Goal: Information Seeking & Learning: Learn about a topic

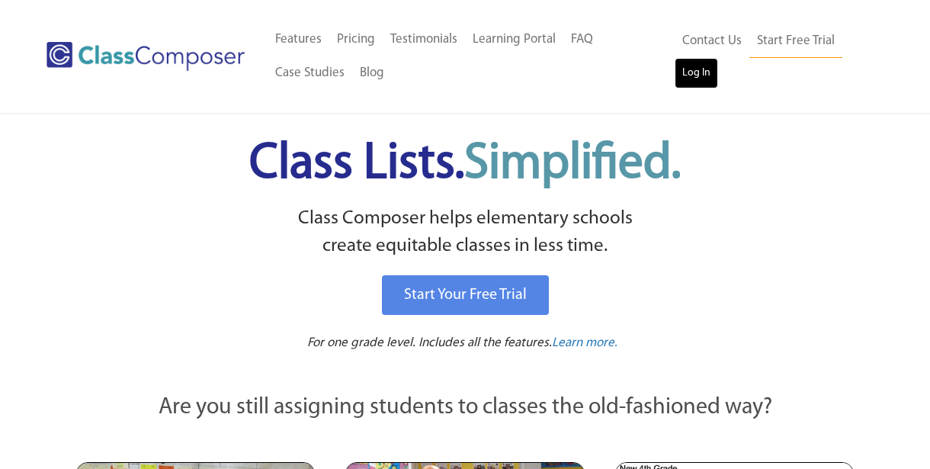
click at [687, 83] on link "Log In" at bounding box center [695, 73] width 43 height 30
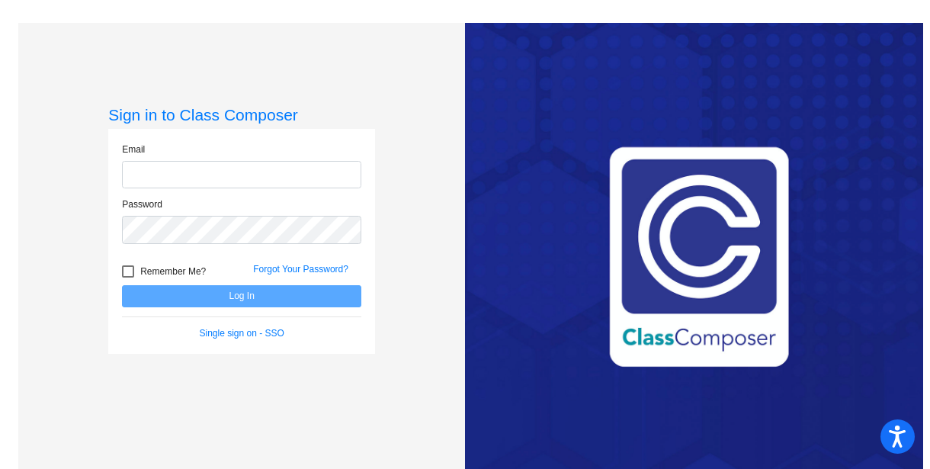
type input "[EMAIL_ADDRESS][DOMAIN_NAME]"
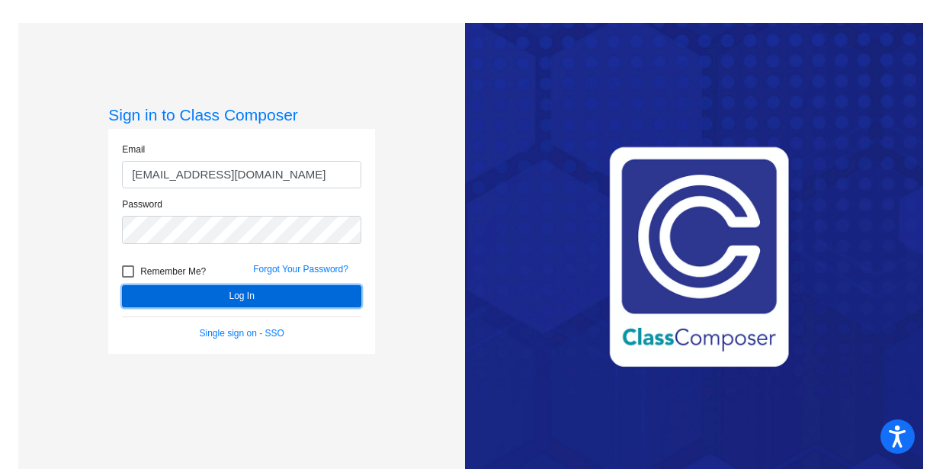
click at [266, 287] on button "Log In" at bounding box center [241, 296] width 239 height 22
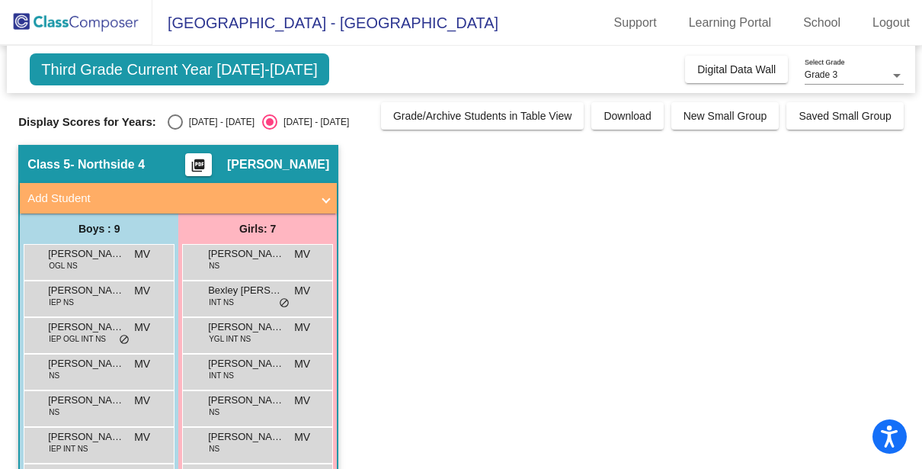
click at [175, 125] on div "Select an option" at bounding box center [175, 121] width 15 height 15
click at [175, 130] on input "[DATE] - [DATE]" at bounding box center [174, 130] width 1 height 1
radio input "true"
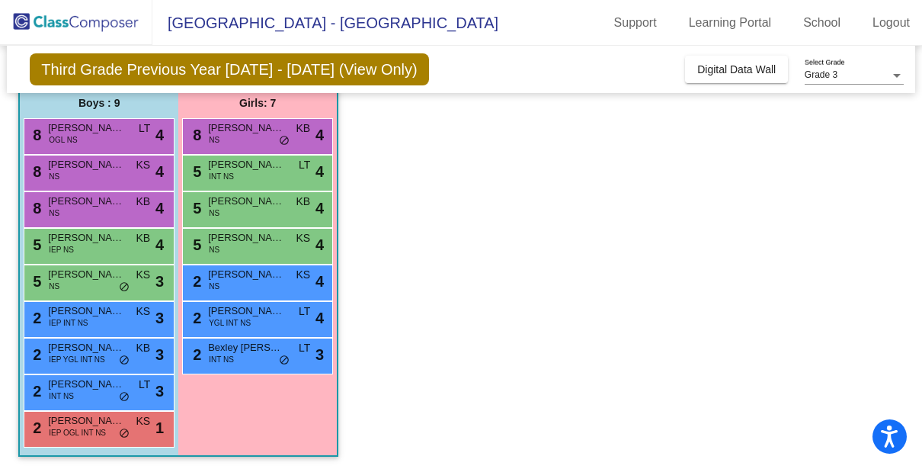
scroll to position [129, 0]
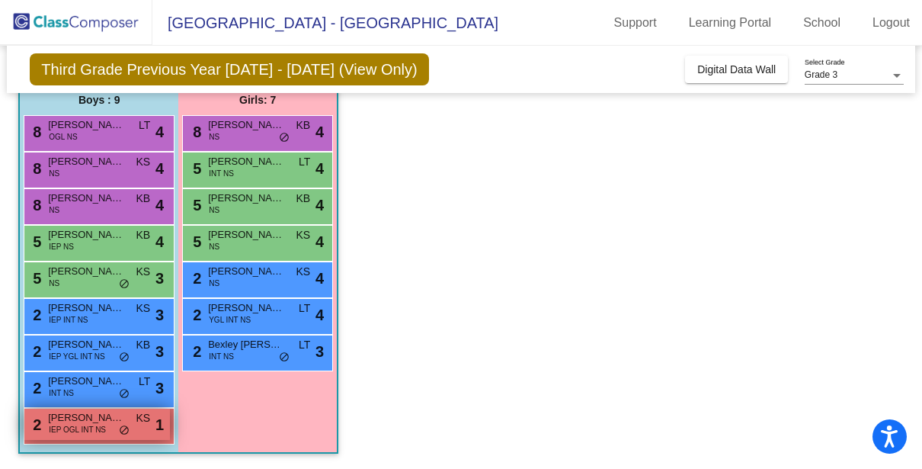
click at [62, 422] on span "Jameson-Joseph Tate" at bounding box center [86, 417] width 76 height 15
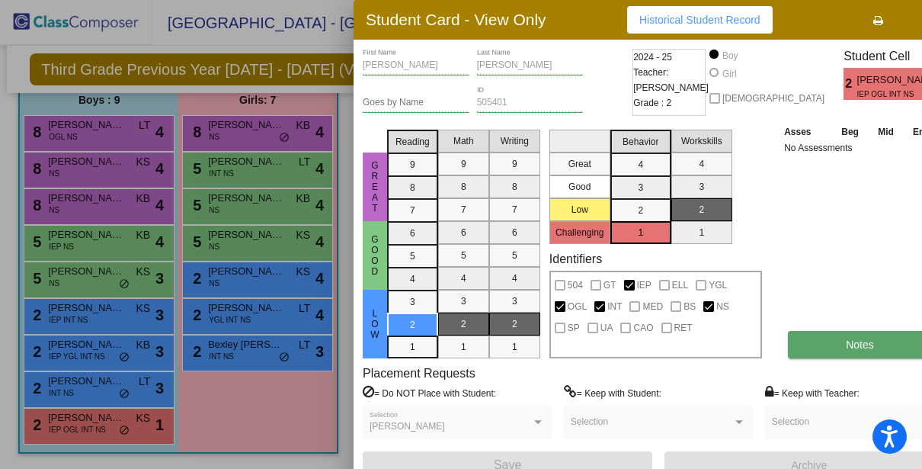
click at [799, 342] on button "Notes" at bounding box center [860, 344] width 144 height 27
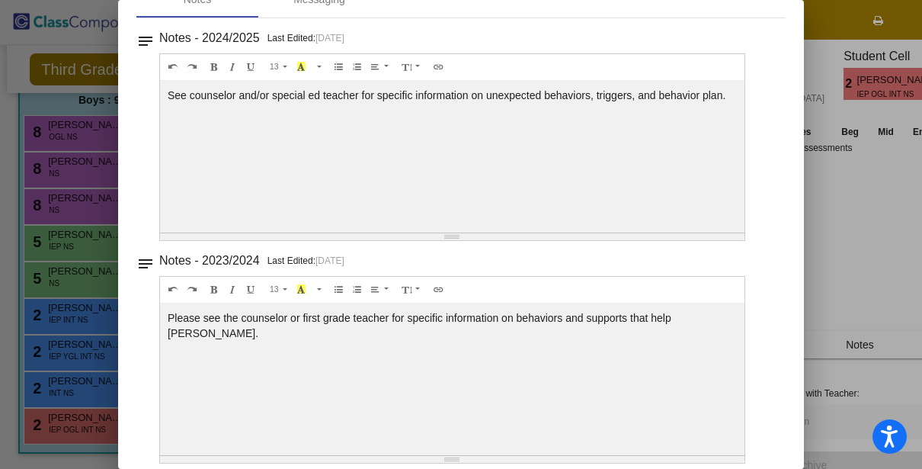
scroll to position [0, 0]
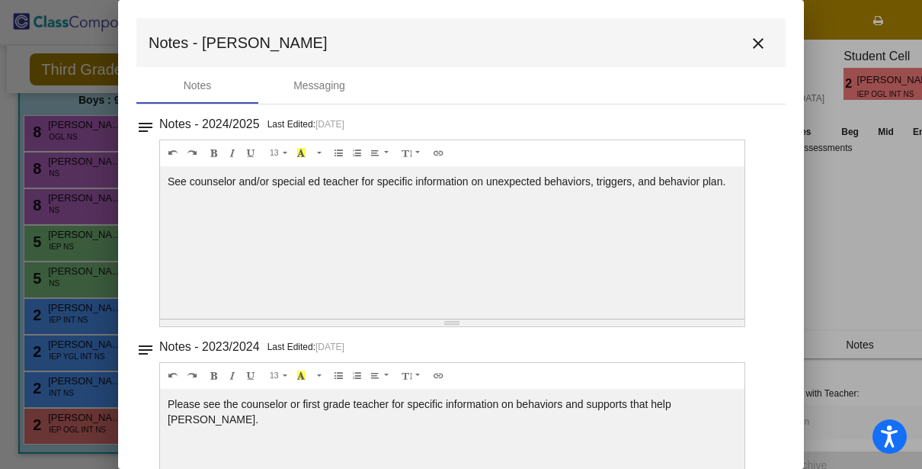
click at [751, 40] on mat-icon "close" at bounding box center [758, 43] width 18 height 18
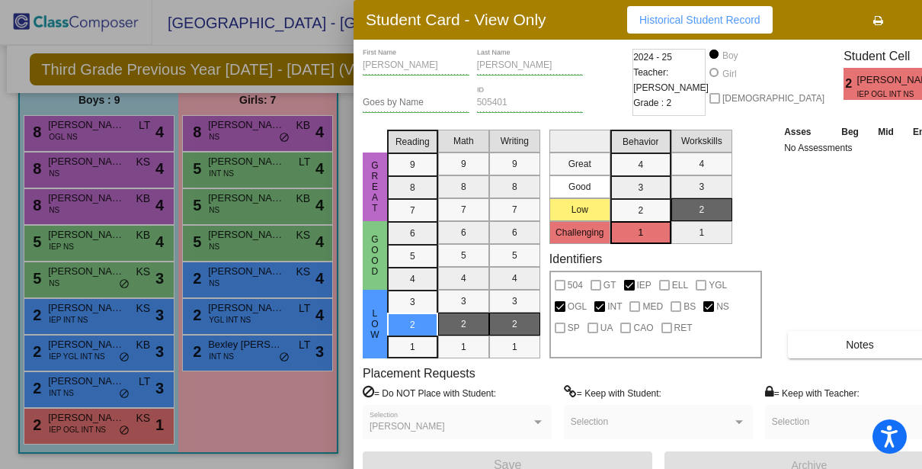
click at [709, 28] on button "Historical Student Record" at bounding box center [700, 19] width 146 height 27
click at [923, 24] on icon "button" at bounding box center [927, 20] width 8 height 11
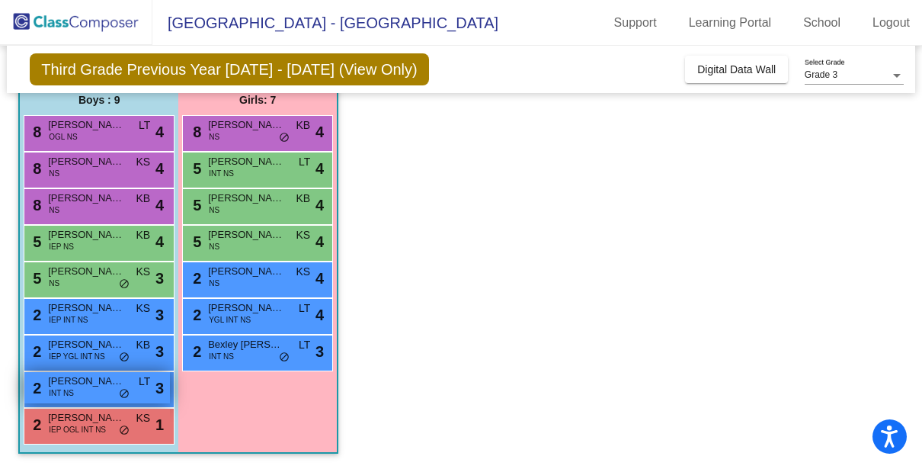
click at [84, 390] on div "2 Pierre Biloa Menounga INT NS LT lock do_not_disturb_alt 3" at bounding box center [97, 387] width 146 height 31
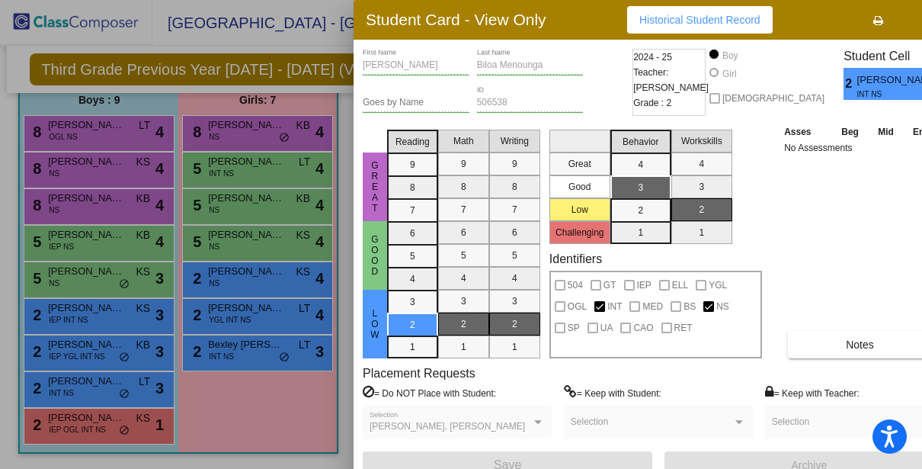
click at [692, 16] on span "Historical Student Record" at bounding box center [699, 20] width 121 height 12
click at [902, 26] on button "button" at bounding box center [926, 19] width 49 height 27
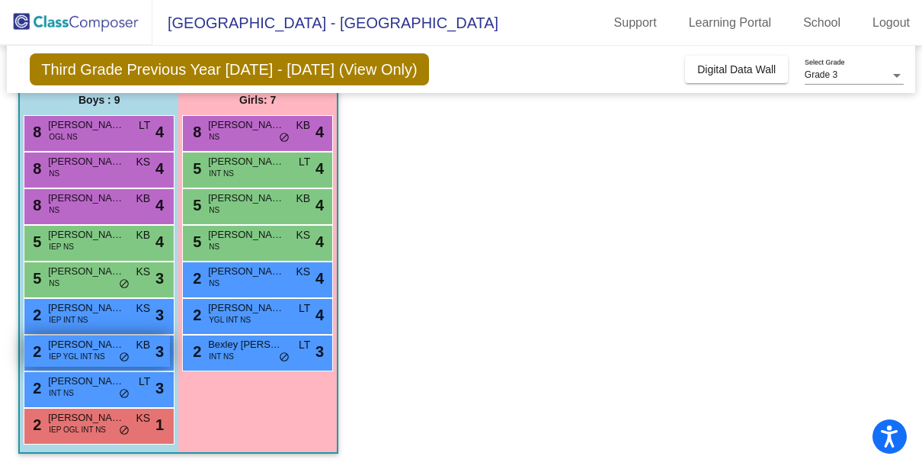
click at [87, 351] on span "IEP YGL INT NS" at bounding box center [77, 356] width 56 height 11
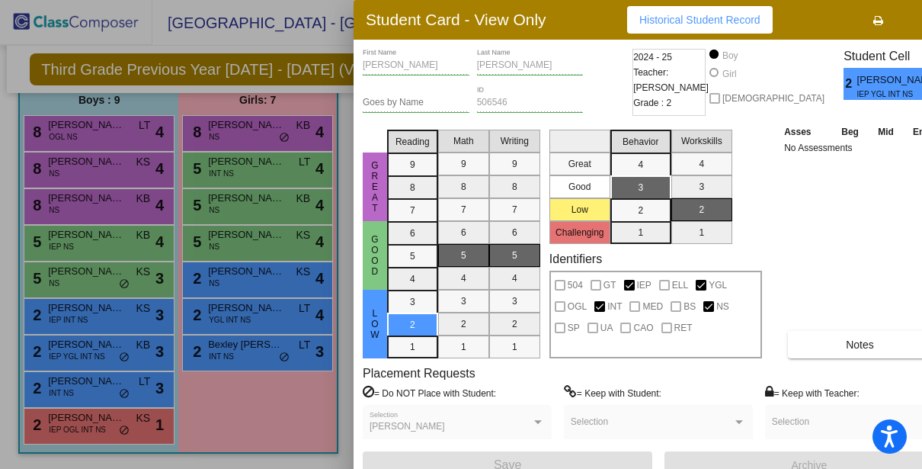
click at [706, 21] on span "Historical Student Record" at bounding box center [699, 20] width 121 height 12
click at [249, 387] on div at bounding box center [461, 234] width 922 height 469
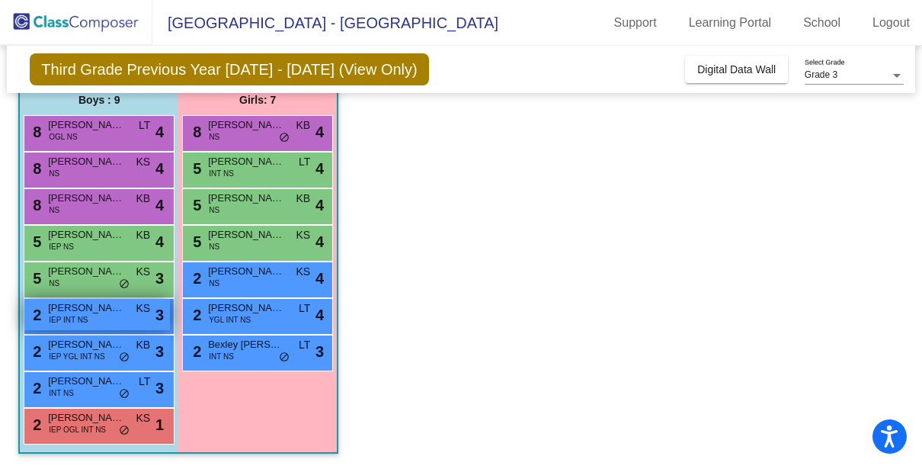
click at [114, 315] on div "2 Matthew Kern IEP INT NS KS lock do_not_disturb_alt 3" at bounding box center [97, 314] width 146 height 31
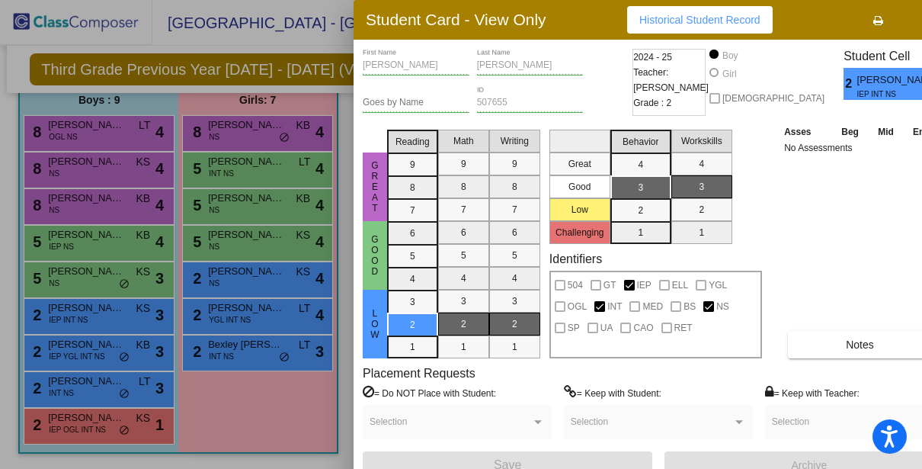
click at [655, 27] on button "Historical Student Record" at bounding box center [700, 19] width 146 height 27
click at [923, 24] on icon "button" at bounding box center [927, 20] width 8 height 11
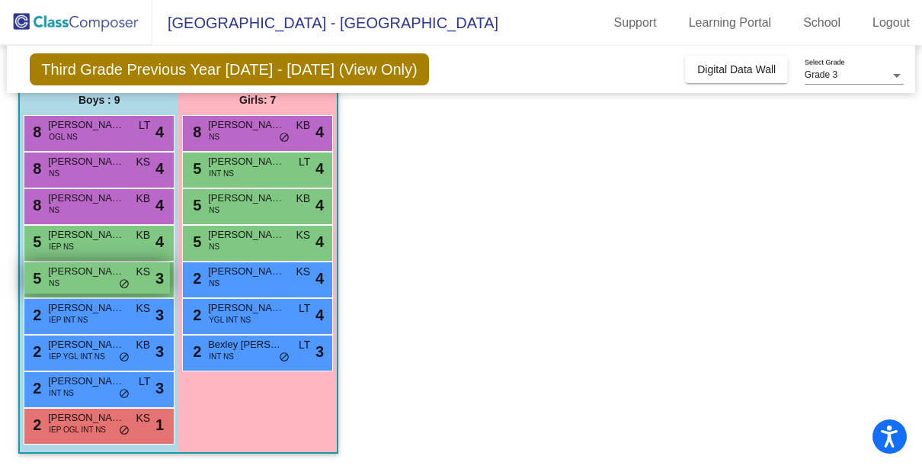
click at [91, 284] on div "5 Nicolas Spadaccio NS KS lock do_not_disturb_alt 3" at bounding box center [97, 277] width 146 height 31
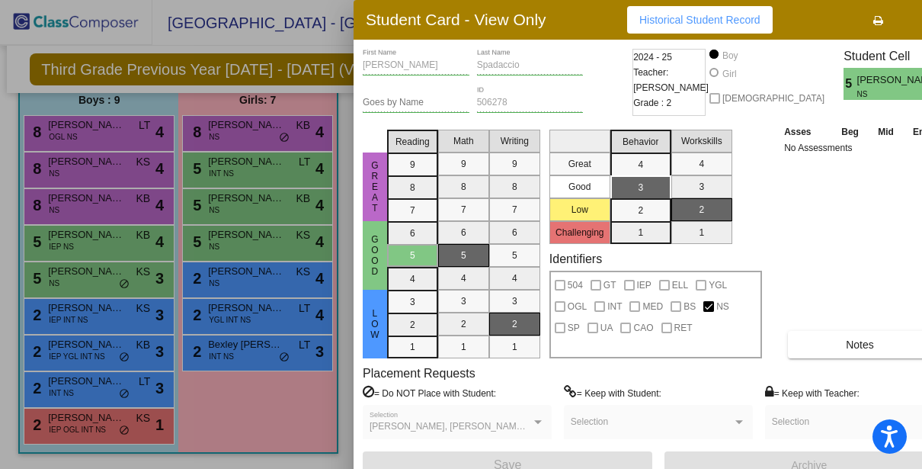
click at [669, 27] on button "Historical Student Record" at bounding box center [700, 19] width 146 height 27
click at [902, 16] on button "button" at bounding box center [926, 19] width 49 height 27
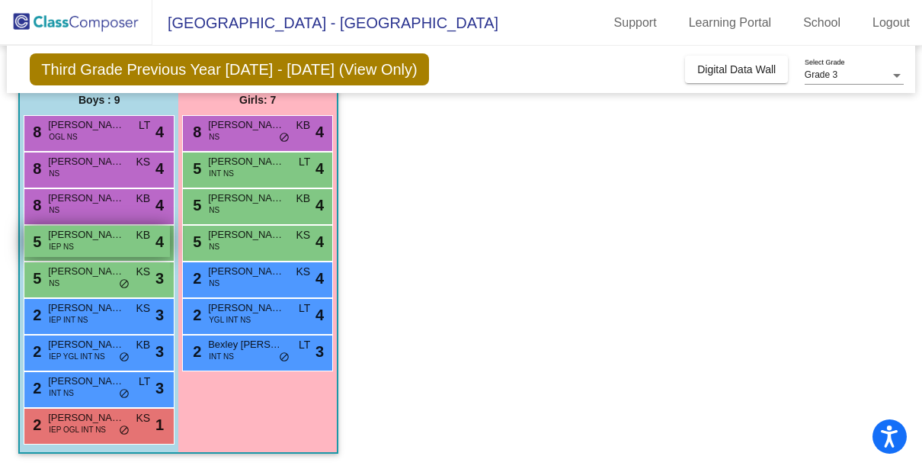
click at [87, 244] on div "5 Christiano Ortiz IEP NS KB lock do_not_disturb_alt 4" at bounding box center [97, 241] width 146 height 31
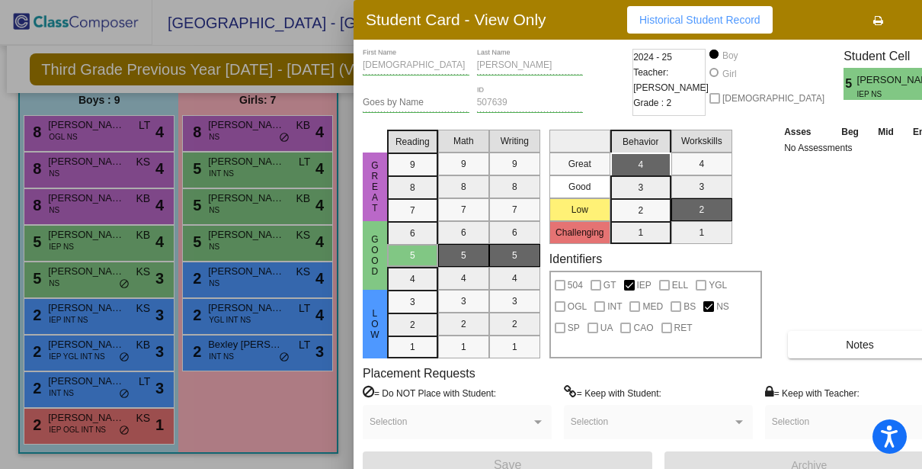
click at [685, 18] on span "Historical Student Record" at bounding box center [699, 20] width 121 height 12
click at [902, 24] on button "button" at bounding box center [926, 19] width 49 height 27
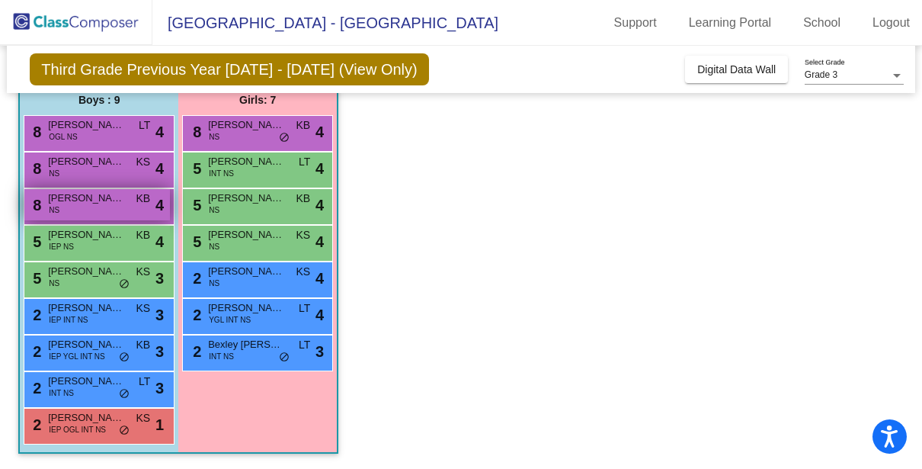
click at [88, 203] on span "Logan Stepp" at bounding box center [86, 197] width 76 height 15
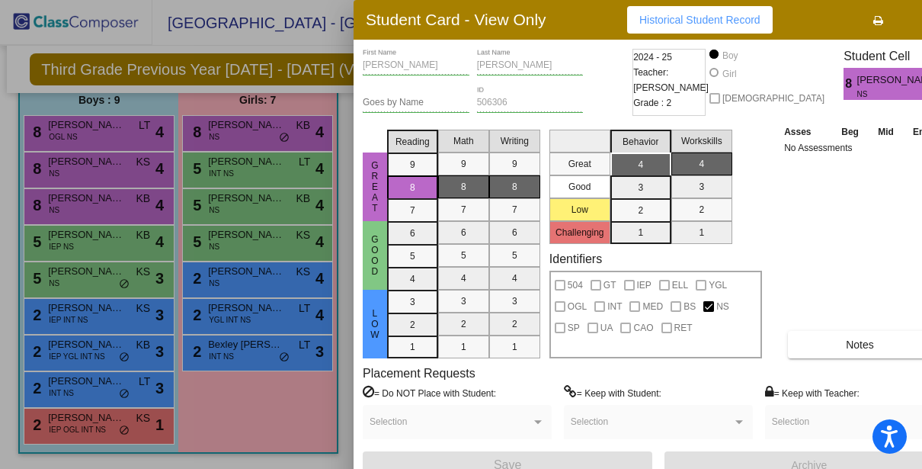
click at [715, 12] on button "Historical Student Record" at bounding box center [700, 19] width 146 height 27
click at [923, 22] on icon "button" at bounding box center [927, 20] width 8 height 11
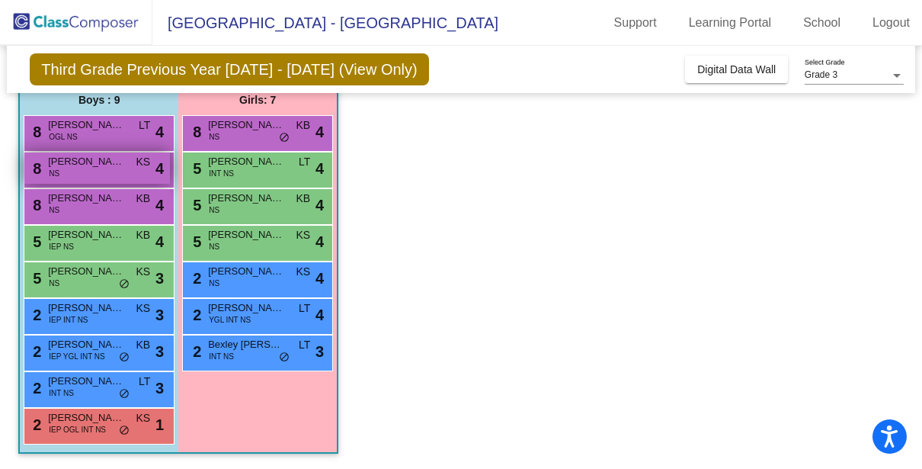
click at [72, 163] on span "JohnPaul Bolish" at bounding box center [86, 161] width 76 height 15
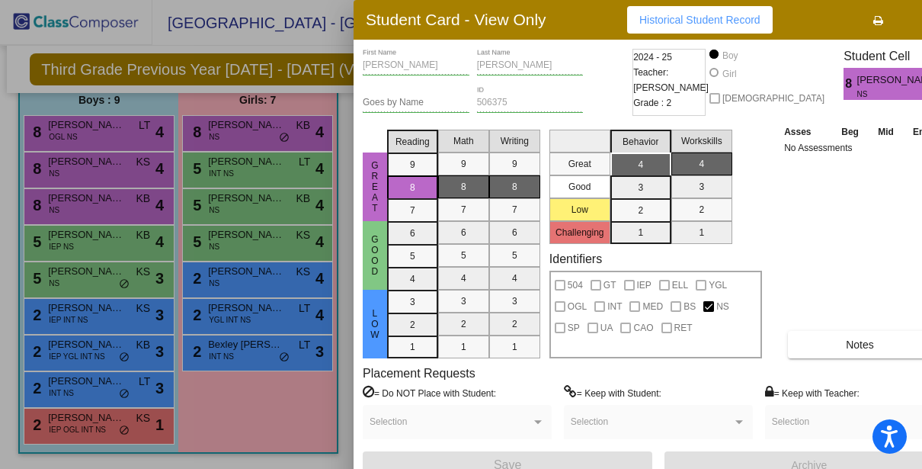
click at [660, 24] on span "Historical Student Record" at bounding box center [699, 20] width 121 height 12
click at [923, 16] on icon "button" at bounding box center [927, 20] width 8 height 11
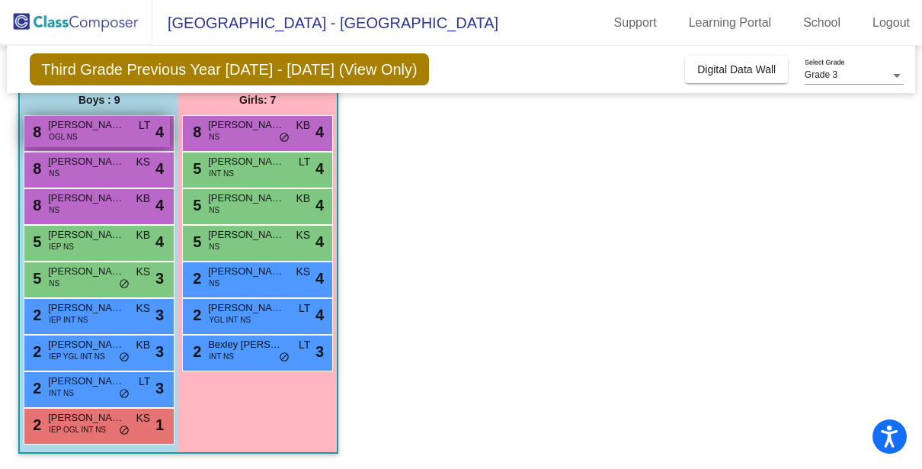
click at [89, 136] on div "8 Benjamin Lima OGL NS LT lock do_not_disturb_alt 4" at bounding box center [97, 131] width 146 height 31
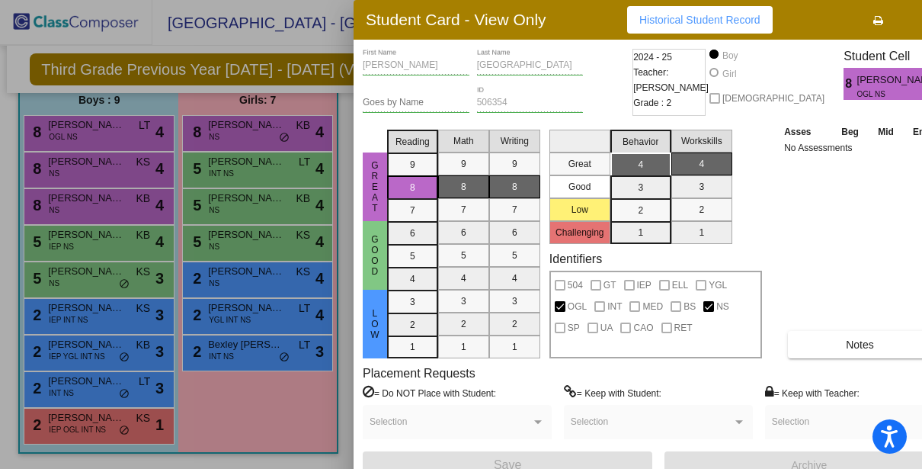
click at [669, 23] on span "Historical Student Record" at bounding box center [699, 20] width 121 height 12
click at [923, 19] on icon "button" at bounding box center [927, 20] width 8 height 11
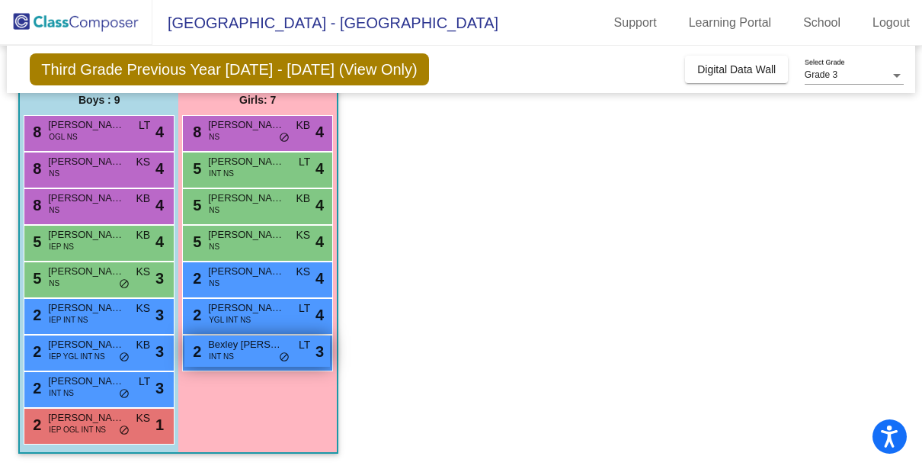
click at [229, 354] on span "INT NS" at bounding box center [221, 356] width 25 height 11
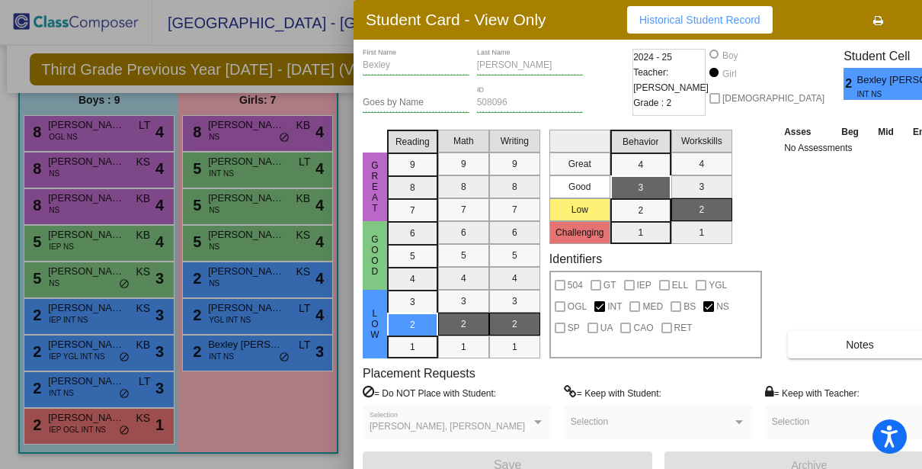
click at [708, 22] on span "Historical Student Record" at bounding box center [699, 20] width 121 height 12
click at [902, 19] on button "button" at bounding box center [926, 19] width 49 height 27
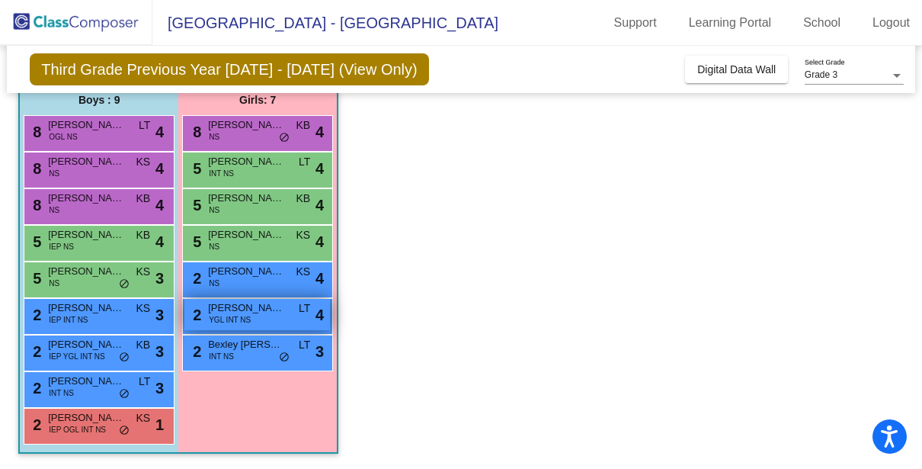
click at [245, 319] on span "YGL INT NS" at bounding box center [230, 319] width 42 height 11
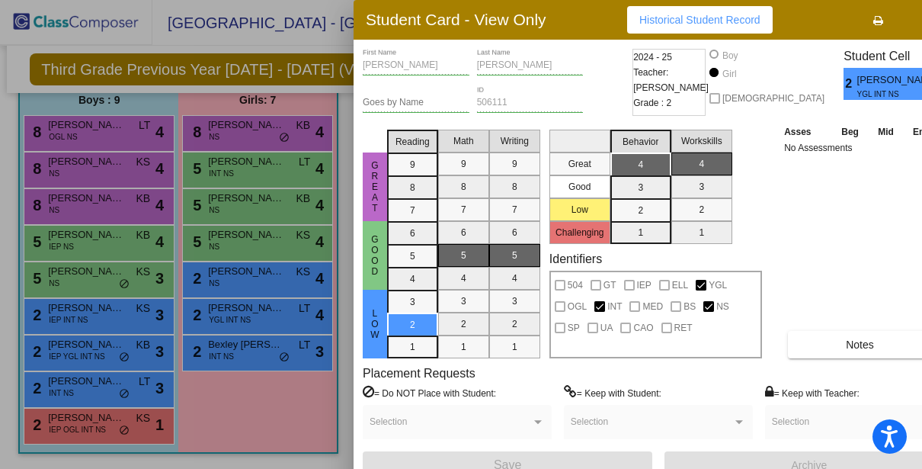
click at [690, 18] on span "Historical Student Record" at bounding box center [699, 20] width 121 height 12
click at [902, 20] on button "button" at bounding box center [926, 19] width 49 height 27
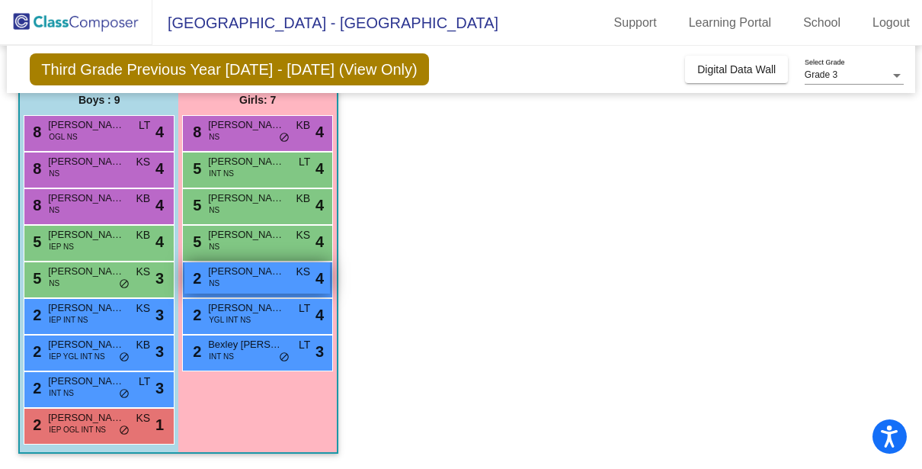
click at [242, 286] on div "2 Amina Meholli NS KS lock do_not_disturb_alt 4" at bounding box center [257, 277] width 146 height 31
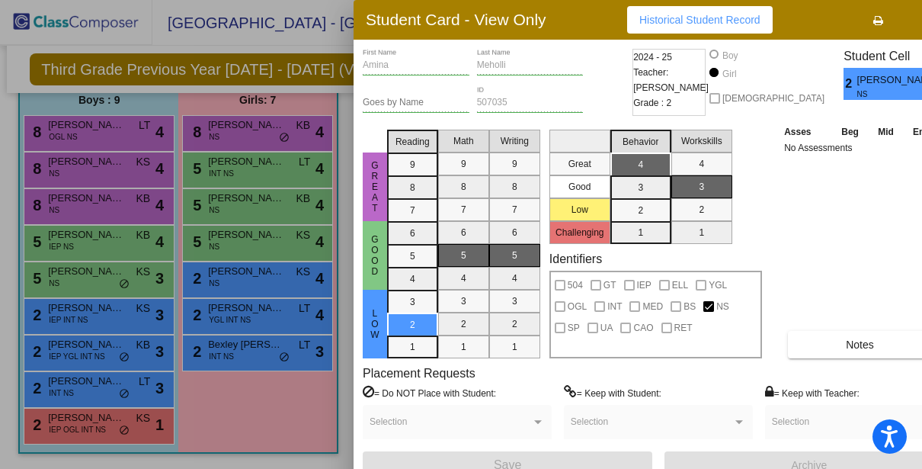
click at [710, 21] on span "Historical Student Record" at bounding box center [699, 20] width 121 height 12
click at [902, 24] on button "button" at bounding box center [926, 19] width 49 height 27
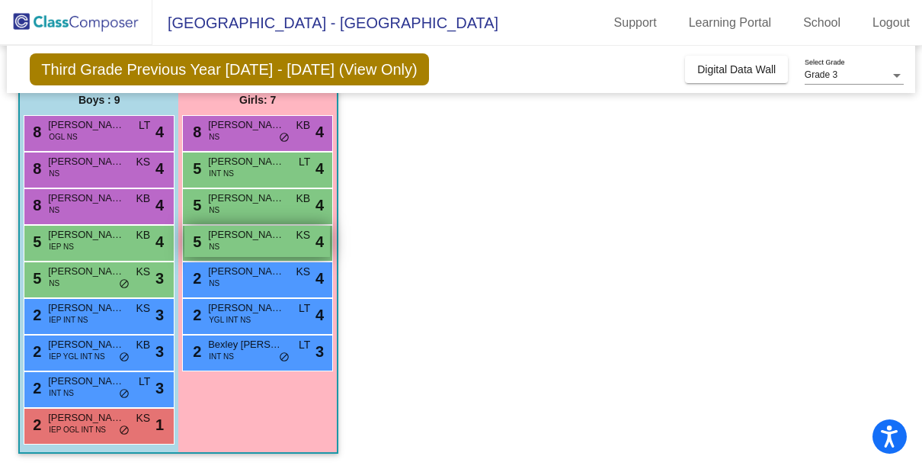
click at [251, 238] on span "Hayden Ledford" at bounding box center [246, 234] width 76 height 15
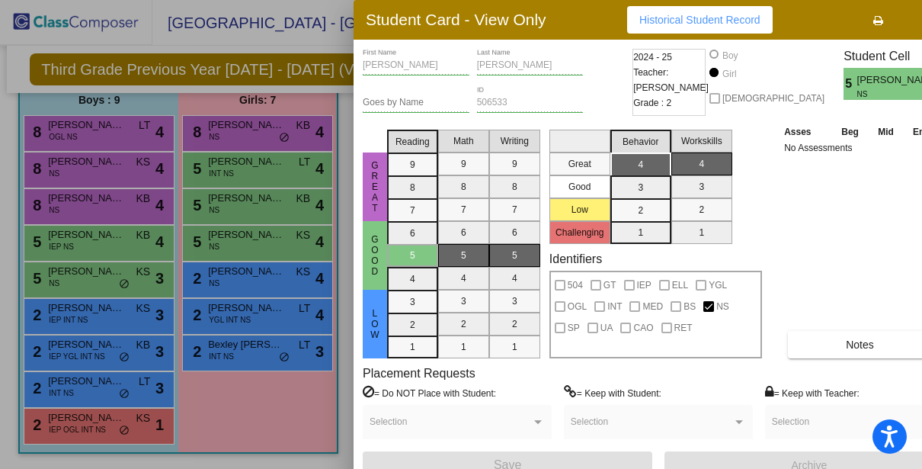
click at [718, 24] on span "Historical Student Record" at bounding box center [699, 20] width 121 height 12
click at [902, 22] on button "button" at bounding box center [926, 19] width 49 height 27
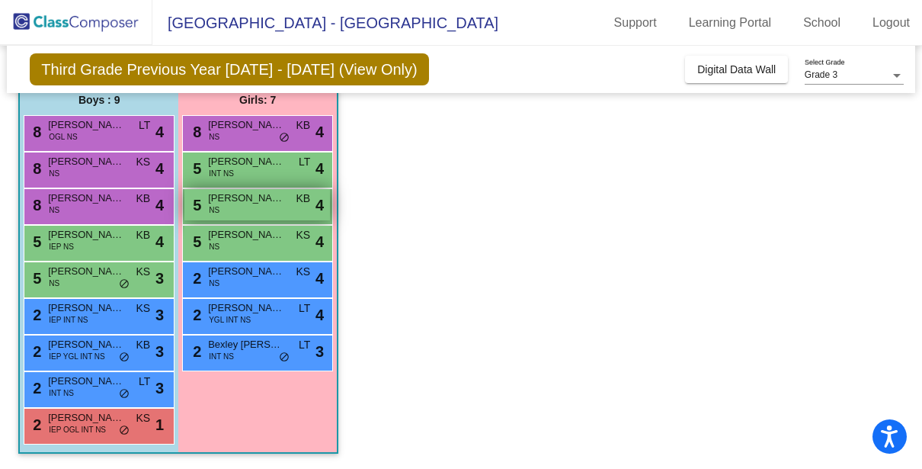
click at [224, 211] on div "5 Hannah Parkinson NS KB lock do_not_disturb_alt 4" at bounding box center [257, 204] width 146 height 31
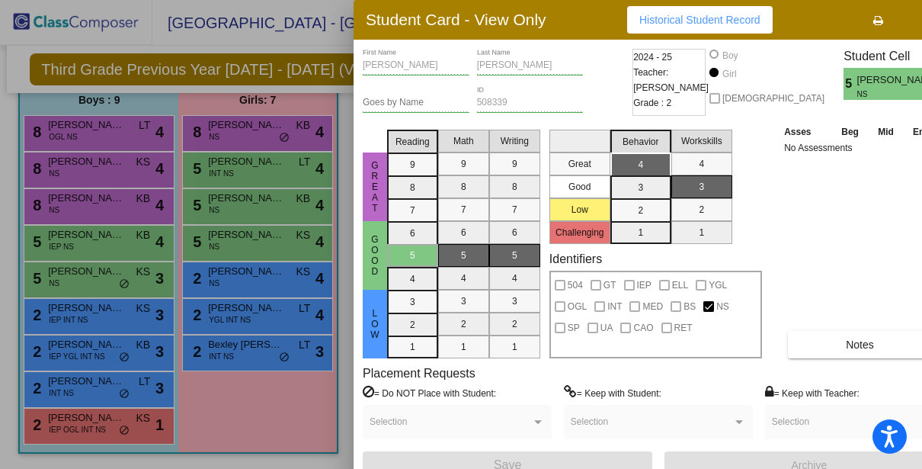
click at [715, 24] on span "Historical Student Record" at bounding box center [699, 20] width 121 height 12
click at [902, 21] on button "button" at bounding box center [926, 19] width 49 height 27
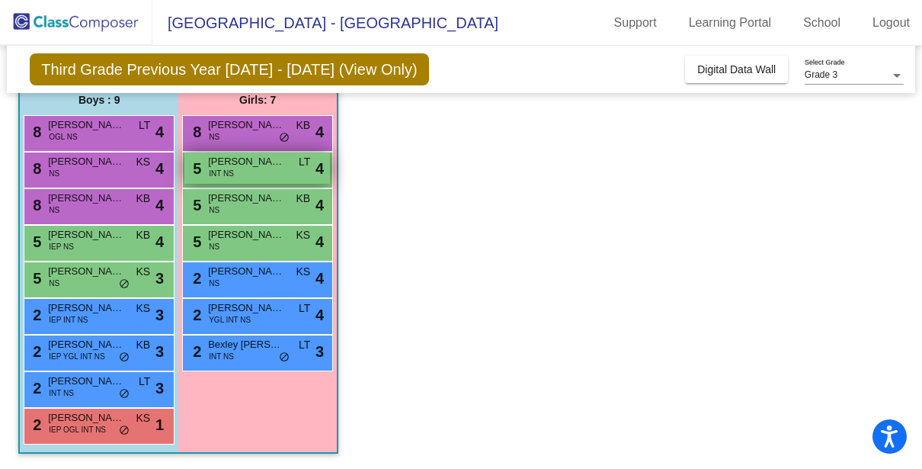
click at [232, 177] on span "INT NS" at bounding box center [221, 173] width 25 height 11
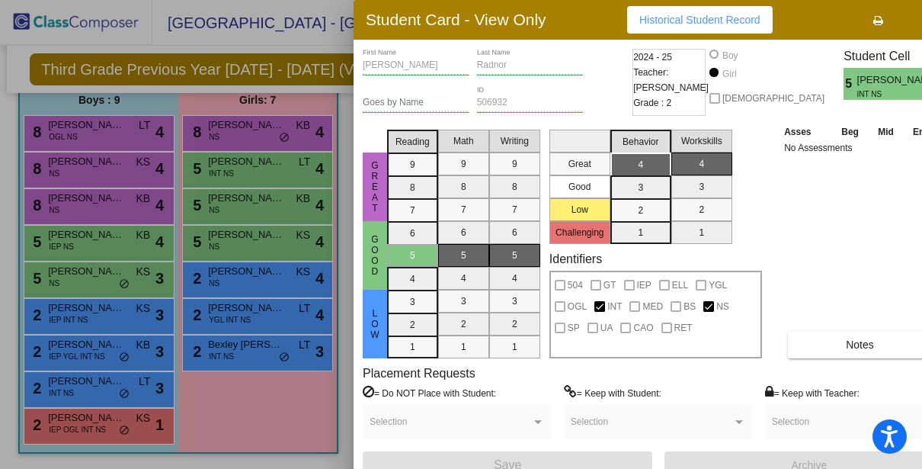
click at [714, 21] on span "Historical Student Record" at bounding box center [699, 20] width 121 height 12
click at [923, 20] on icon "button" at bounding box center [927, 20] width 8 height 11
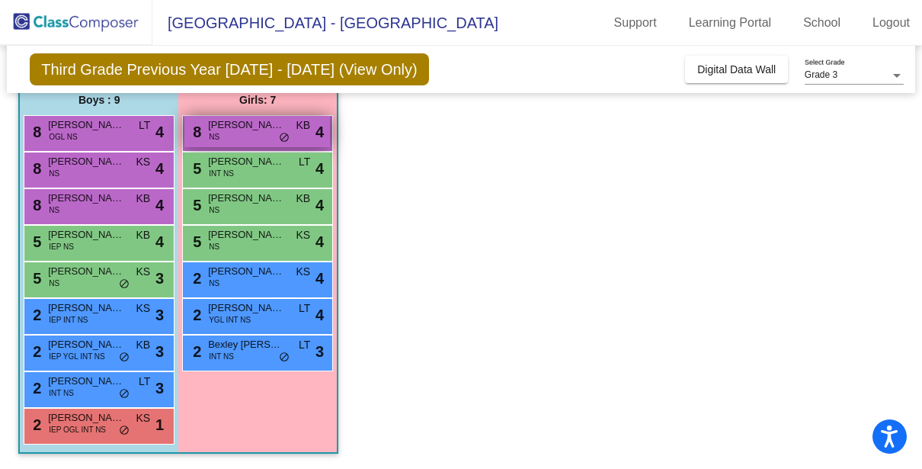
click at [222, 129] on span "Phebe Weir" at bounding box center [246, 124] width 76 height 15
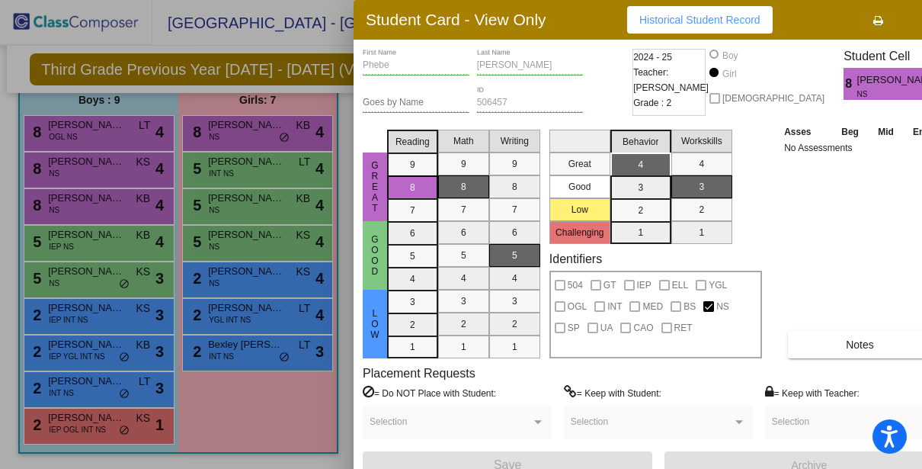
click at [704, 14] on span "Historical Student Record" at bounding box center [699, 20] width 121 height 12
click at [902, 19] on button "button" at bounding box center [926, 19] width 49 height 27
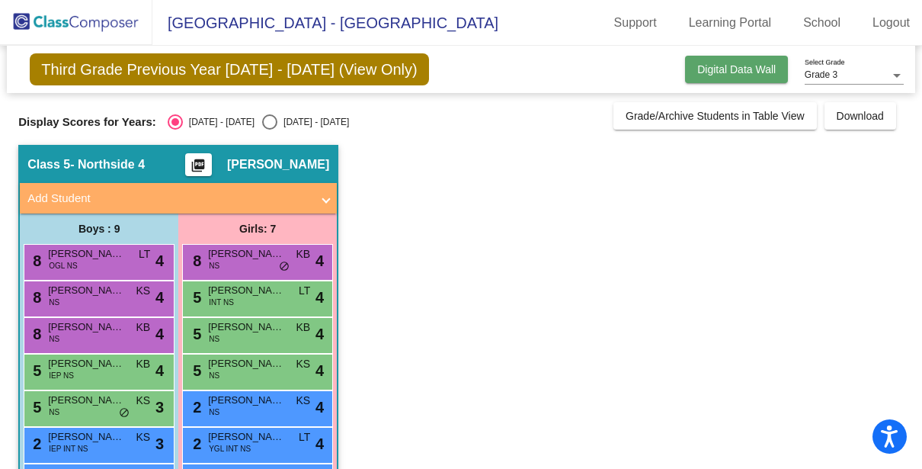
click at [745, 72] on span "Digital Data Wall" at bounding box center [736, 69] width 78 height 12
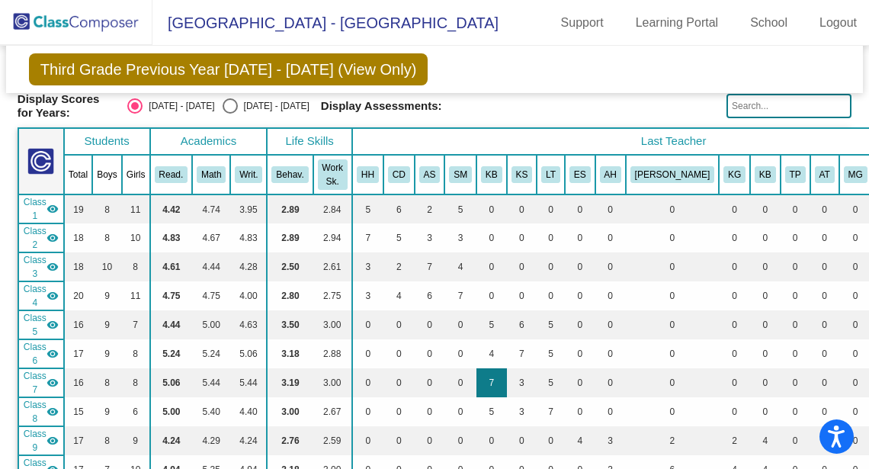
scroll to position [47, 0]
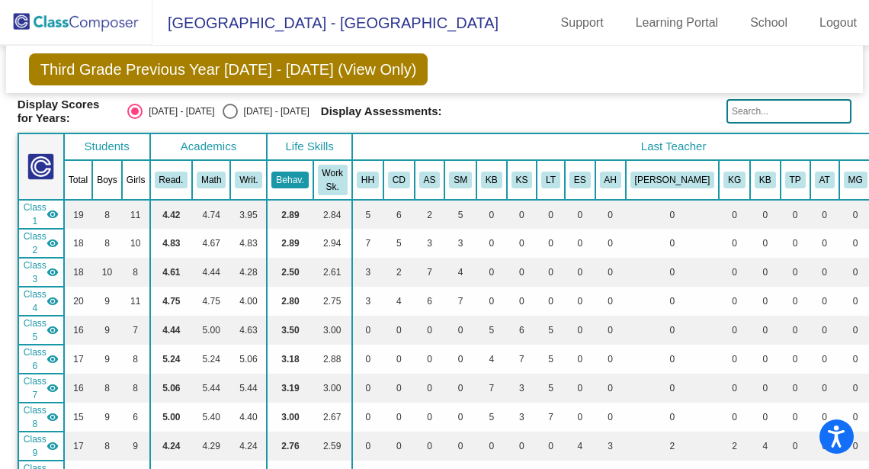
click at [293, 174] on button "Behav." at bounding box center [289, 179] width 37 height 17
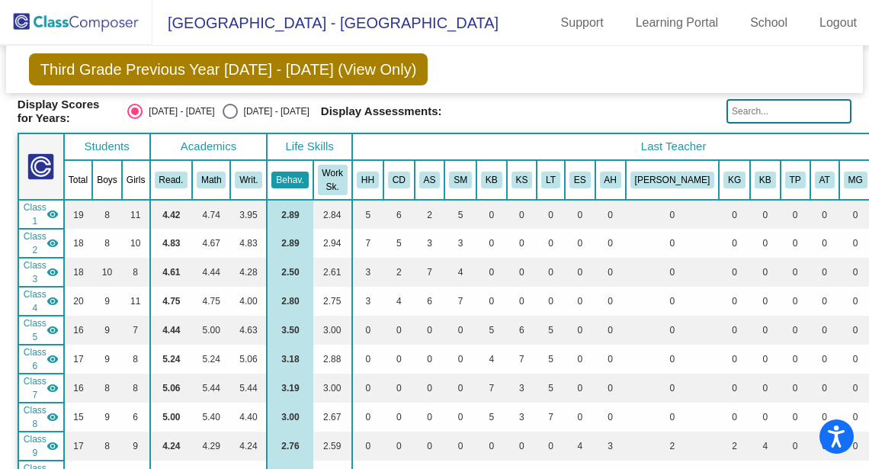
click at [293, 174] on button "Behav." at bounding box center [289, 179] width 37 height 17
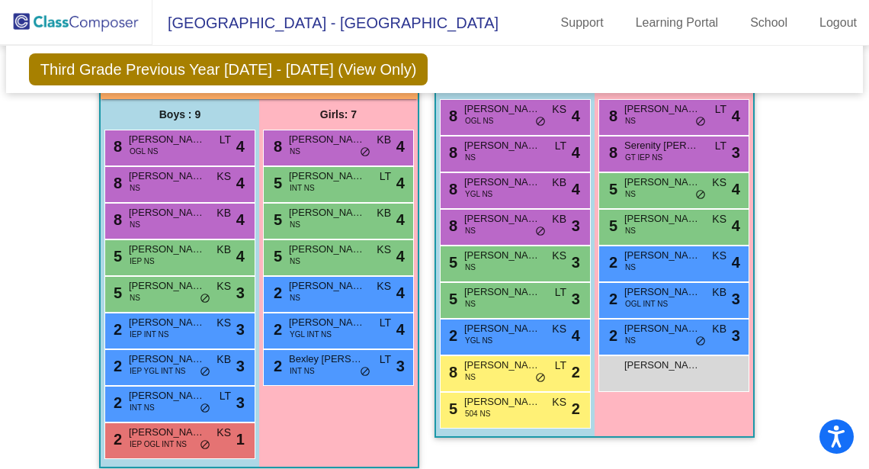
scroll to position [1854, 0]
